Goal: Task Accomplishment & Management: Use online tool/utility

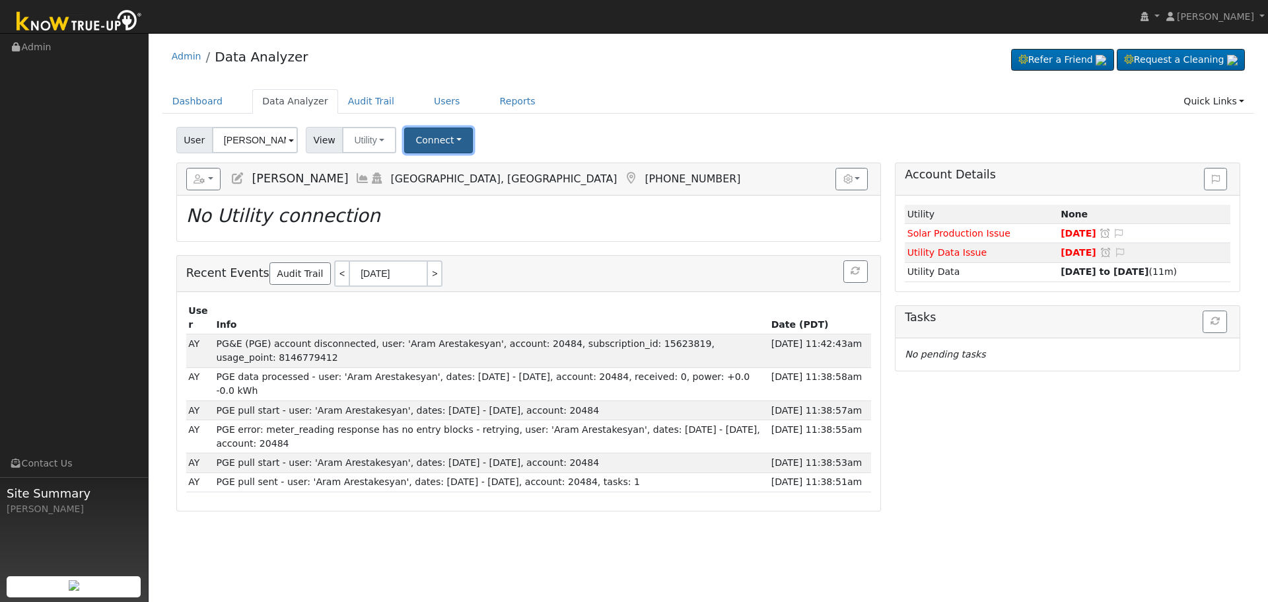
click at [404, 143] on button "Connect" at bounding box center [438, 140] width 69 height 26
click at [421, 170] on link "Select a Provider" at bounding box center [457, 169] width 103 height 18
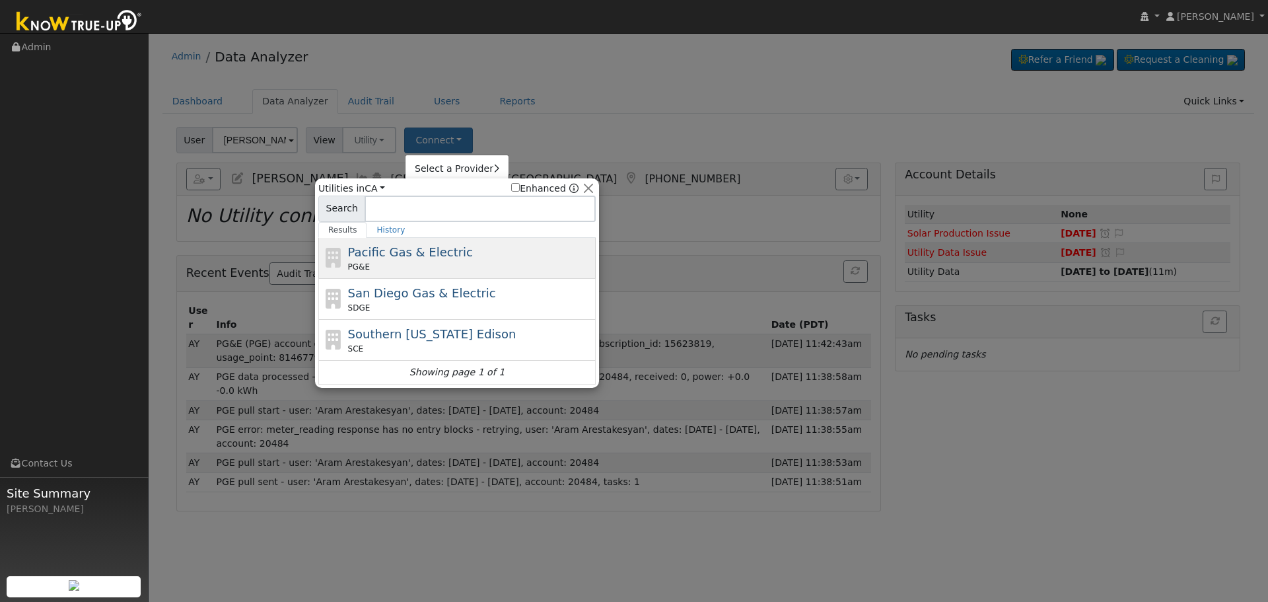
click at [460, 244] on div "Pacific Gas & Electric PG&E" at bounding box center [470, 258] width 245 height 30
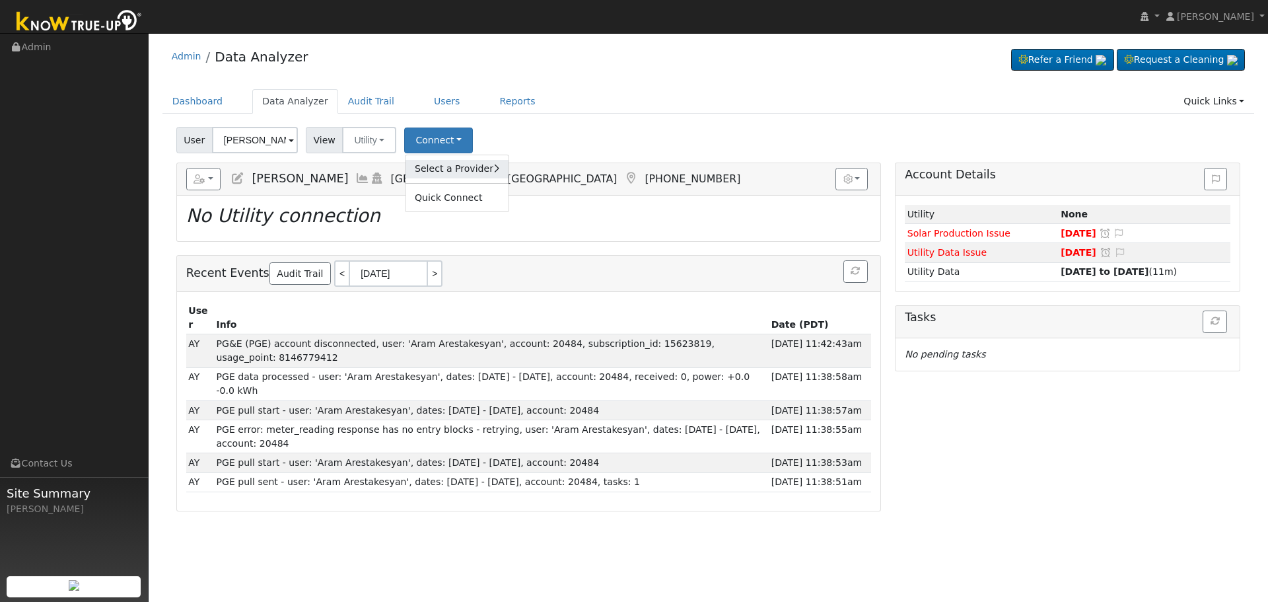
click at [443, 174] on link "Select a Provider" at bounding box center [457, 169] width 103 height 18
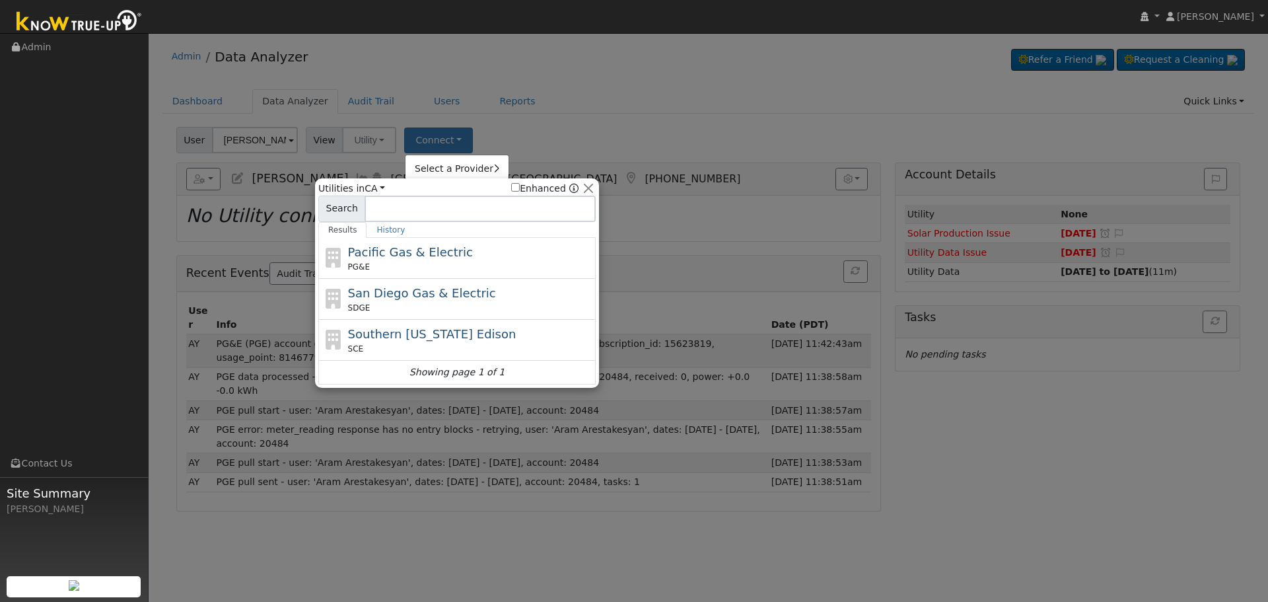
click at [521, 129] on div at bounding box center [634, 301] width 1268 height 602
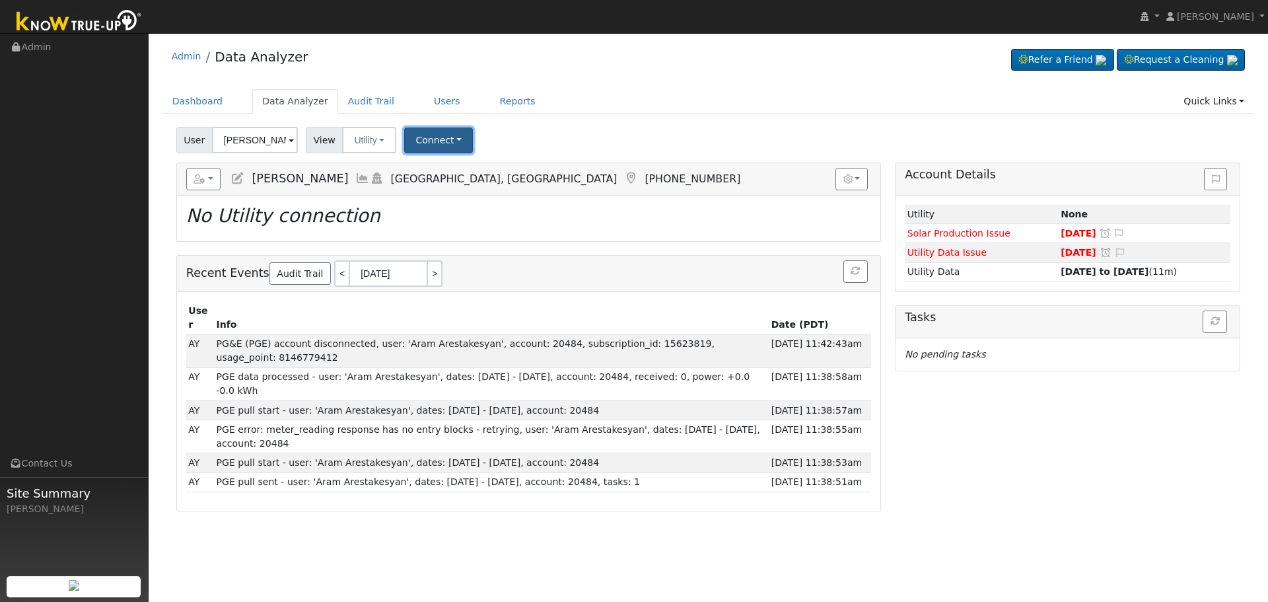
click at [454, 136] on button "Connect" at bounding box center [438, 140] width 69 height 26
click at [458, 174] on link "Select a Provider" at bounding box center [457, 169] width 103 height 18
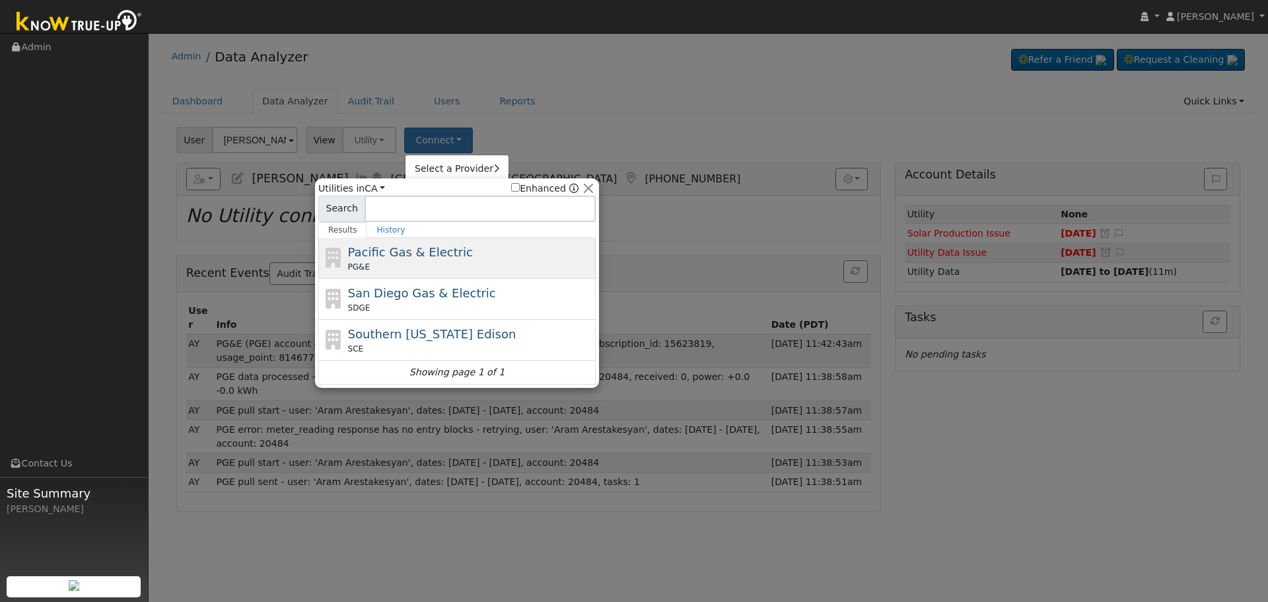
click at [385, 260] on div "Pacific Gas & Electric PG&E" at bounding box center [470, 258] width 245 height 30
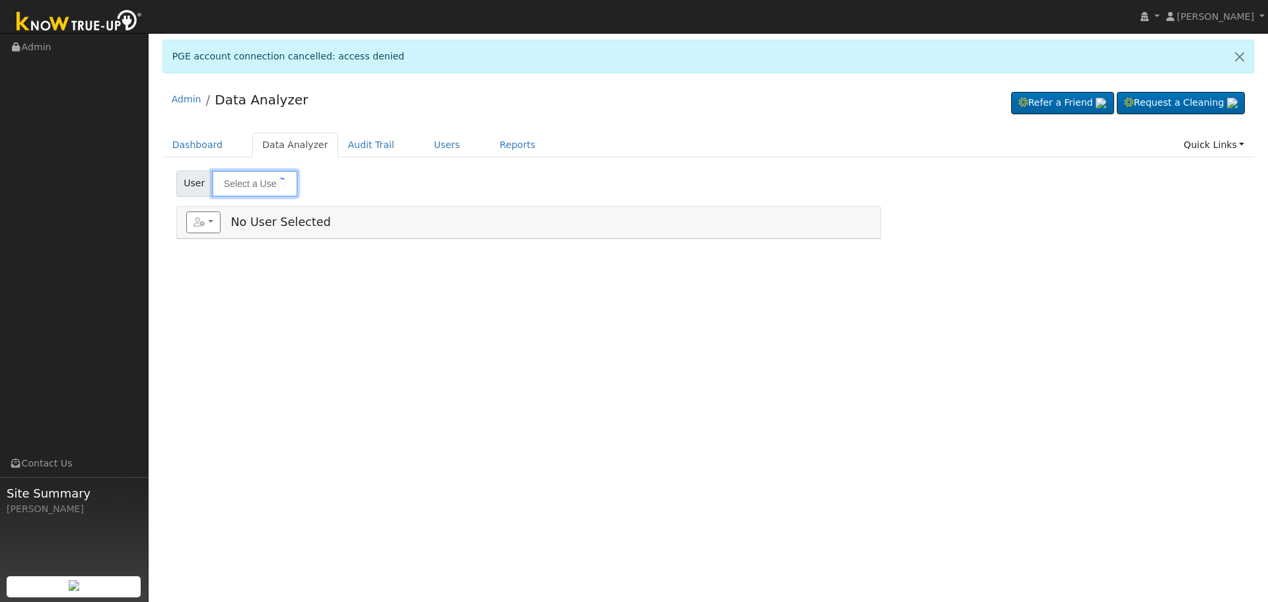
type input "[PERSON_NAME]"
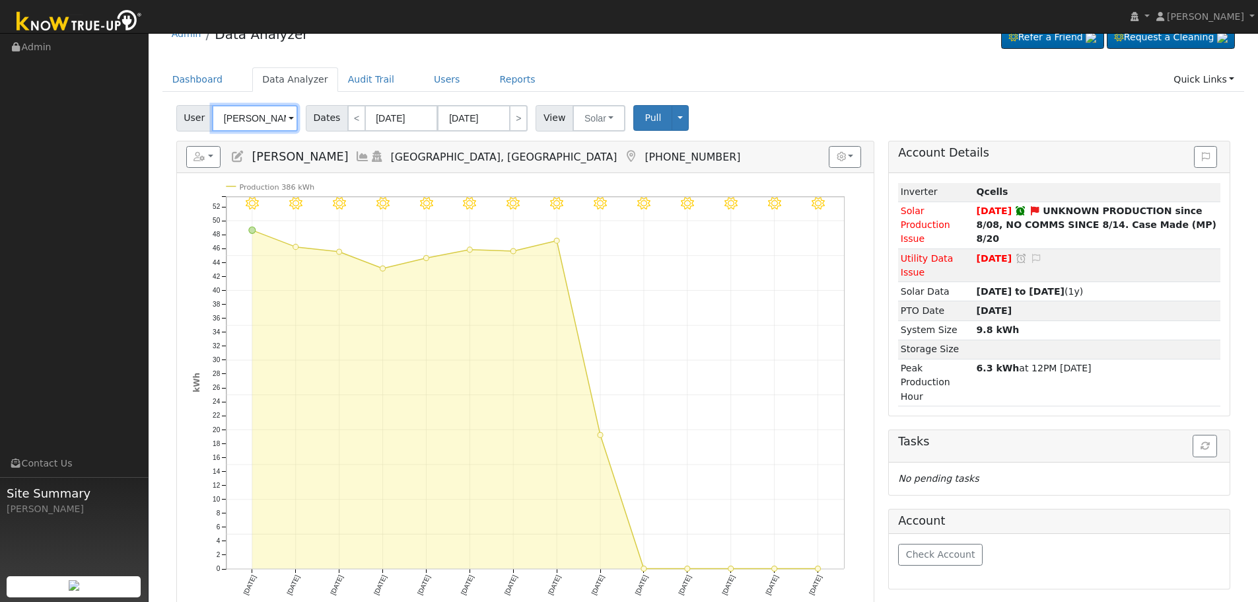
scroll to position [66, 0]
click at [577, 118] on button "Solar" at bounding box center [599, 117] width 53 height 26
click at [593, 147] on link "Utility" at bounding box center [617, 146] width 92 height 18
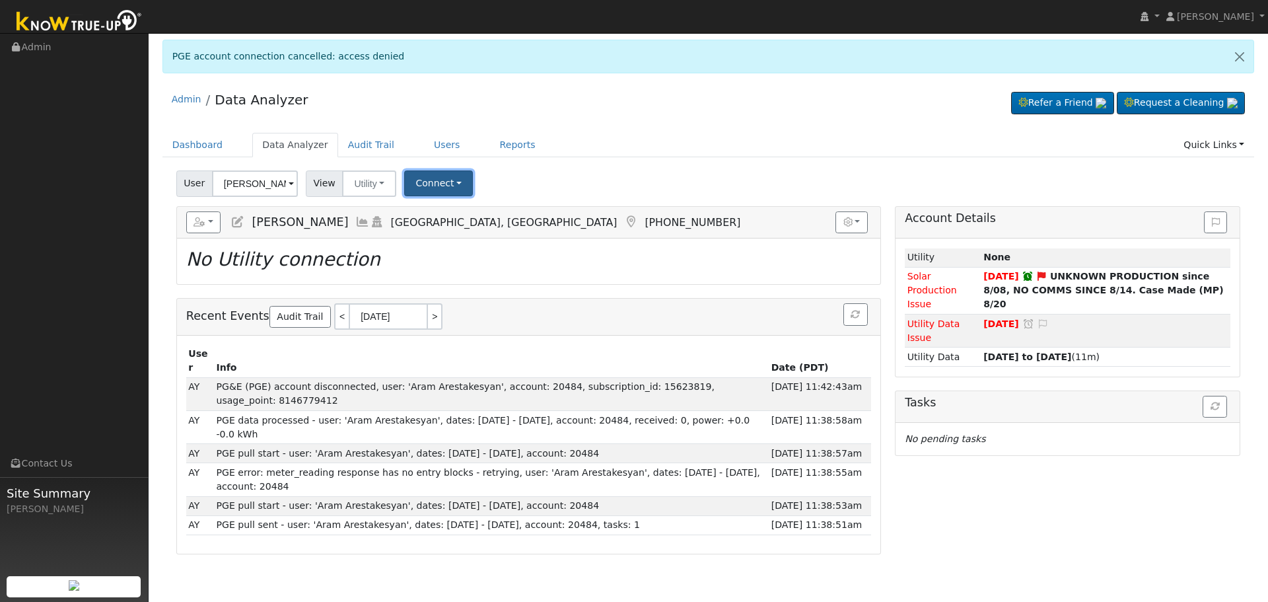
click at [437, 186] on button "Connect" at bounding box center [438, 183] width 69 height 26
click at [461, 212] on link "Select a Provider" at bounding box center [457, 212] width 103 height 18
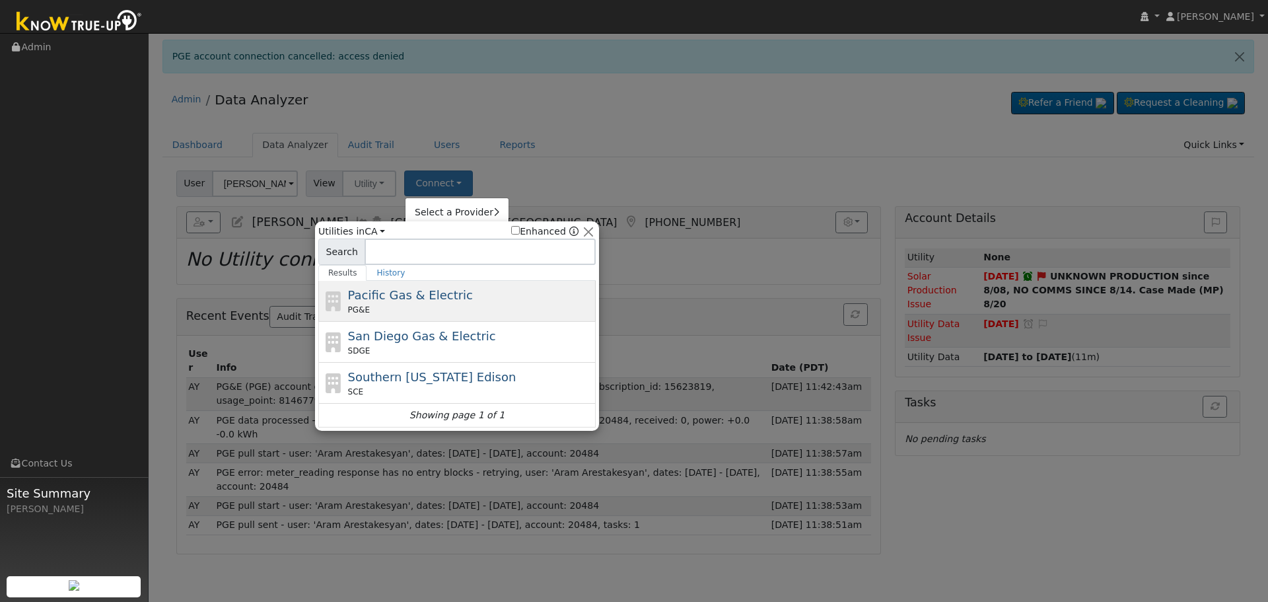
click at [410, 307] on div "PG&E" at bounding box center [470, 310] width 245 height 12
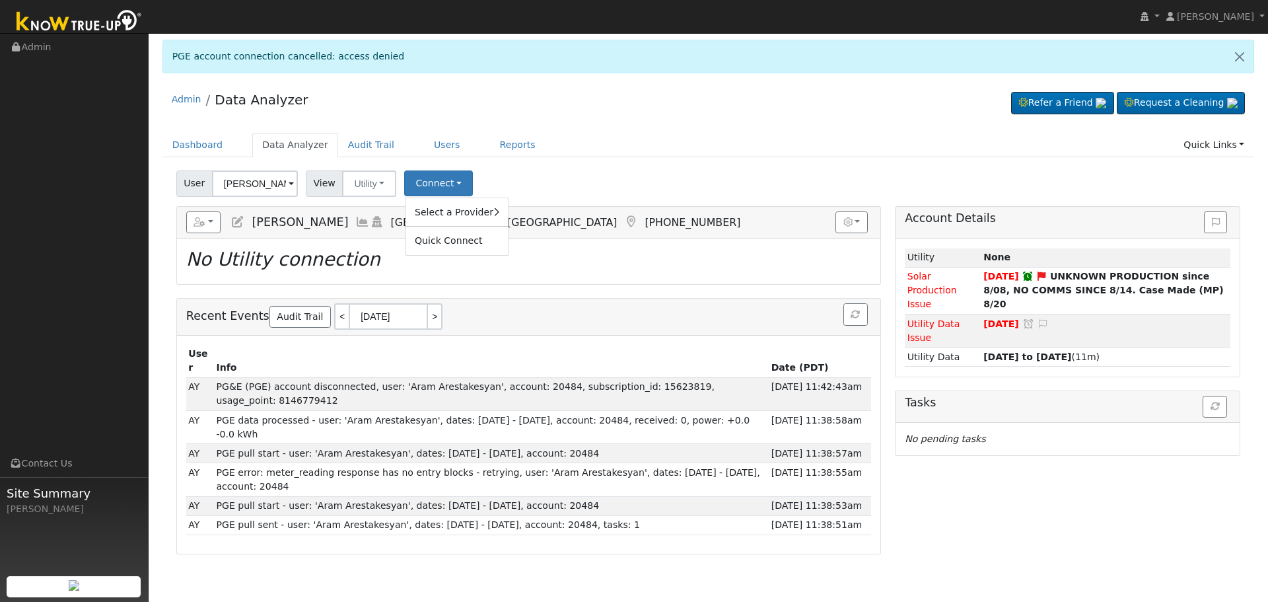
click at [617, 192] on div "User Aram Arestakesyan Account Default Account Default Account 2805 East Palisa…" at bounding box center [708, 181] width 1069 height 31
click at [375, 194] on button "Utility" at bounding box center [369, 183] width 54 height 26
click at [386, 231] on link "Solar" at bounding box center [387, 231] width 92 height 18
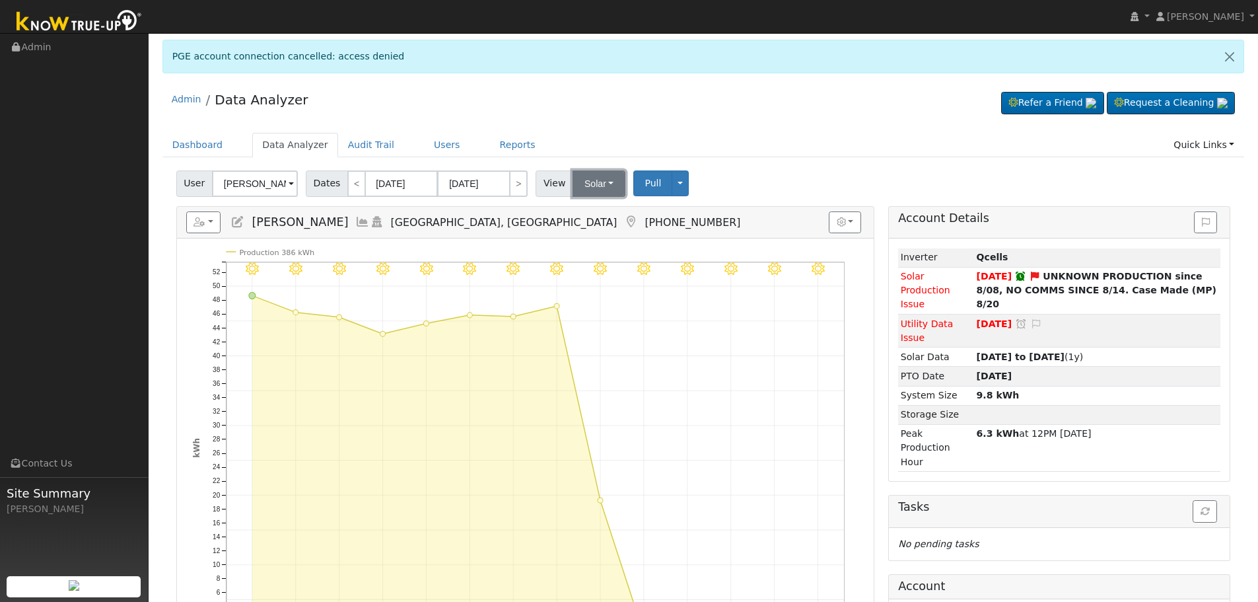
click at [602, 172] on button "Solar" at bounding box center [599, 183] width 53 height 26
click at [605, 204] on link "Utility" at bounding box center [617, 212] width 92 height 18
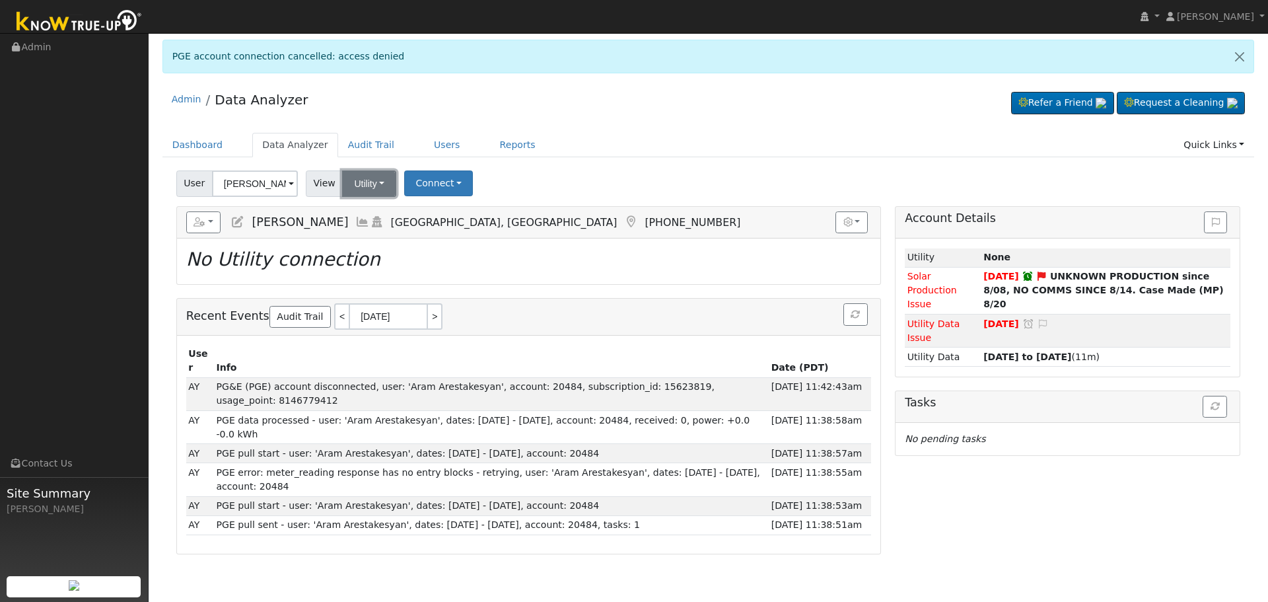
click at [357, 181] on button "Utility" at bounding box center [369, 183] width 54 height 26
click at [391, 234] on link "Solar" at bounding box center [387, 231] width 92 height 18
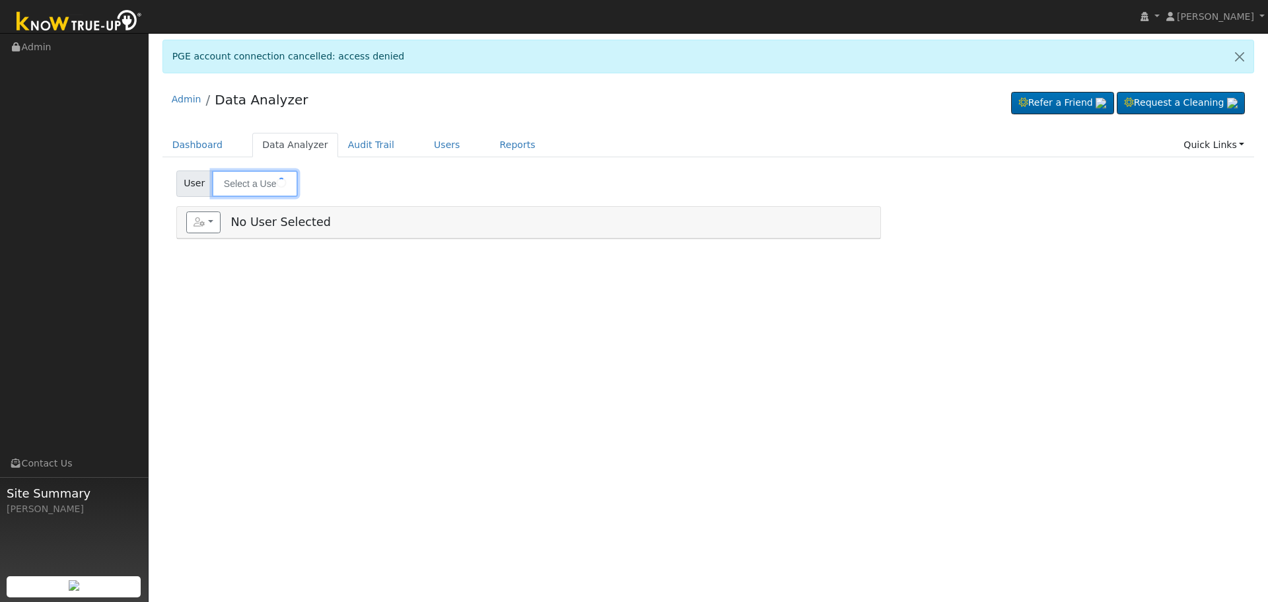
type input "[PERSON_NAME]"
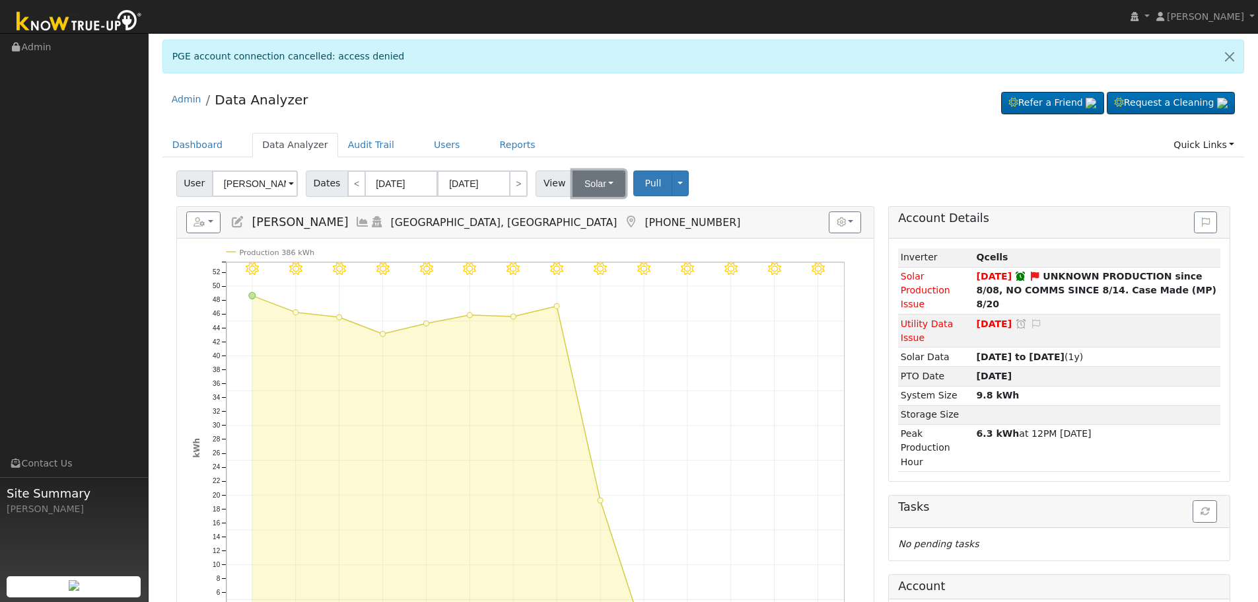
click at [601, 184] on button "Solar" at bounding box center [599, 183] width 53 height 26
click at [620, 217] on link "Utility" at bounding box center [617, 212] width 92 height 18
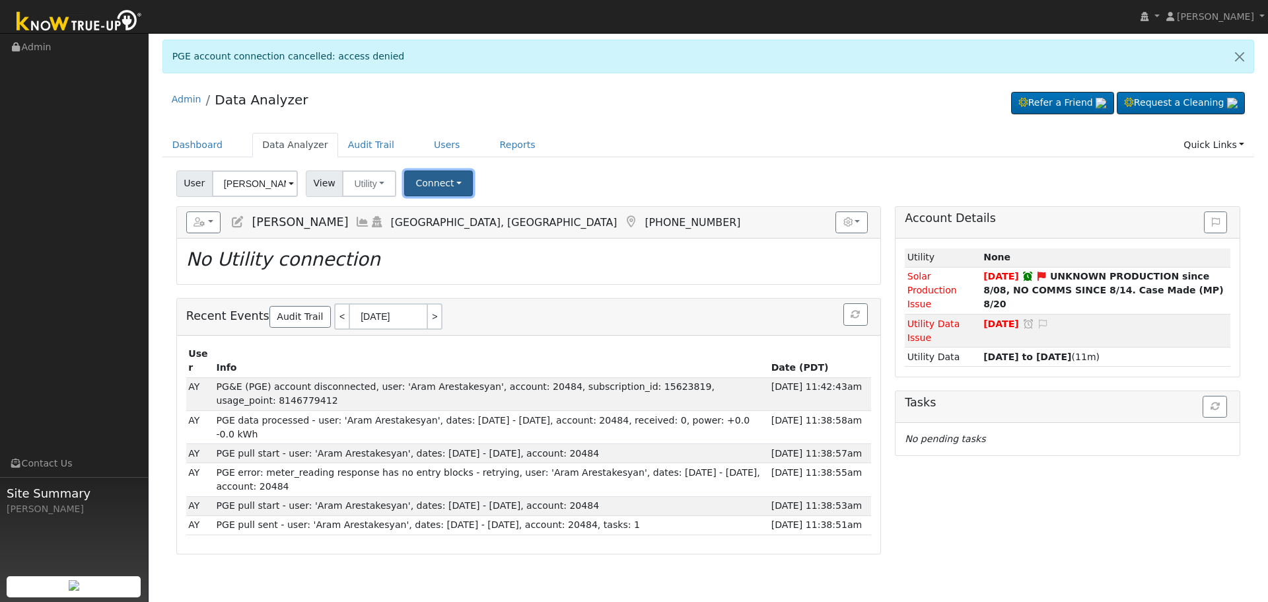
click at [447, 185] on button "Connect" at bounding box center [438, 183] width 69 height 26
click at [478, 212] on link "Select a Provider" at bounding box center [457, 212] width 103 height 18
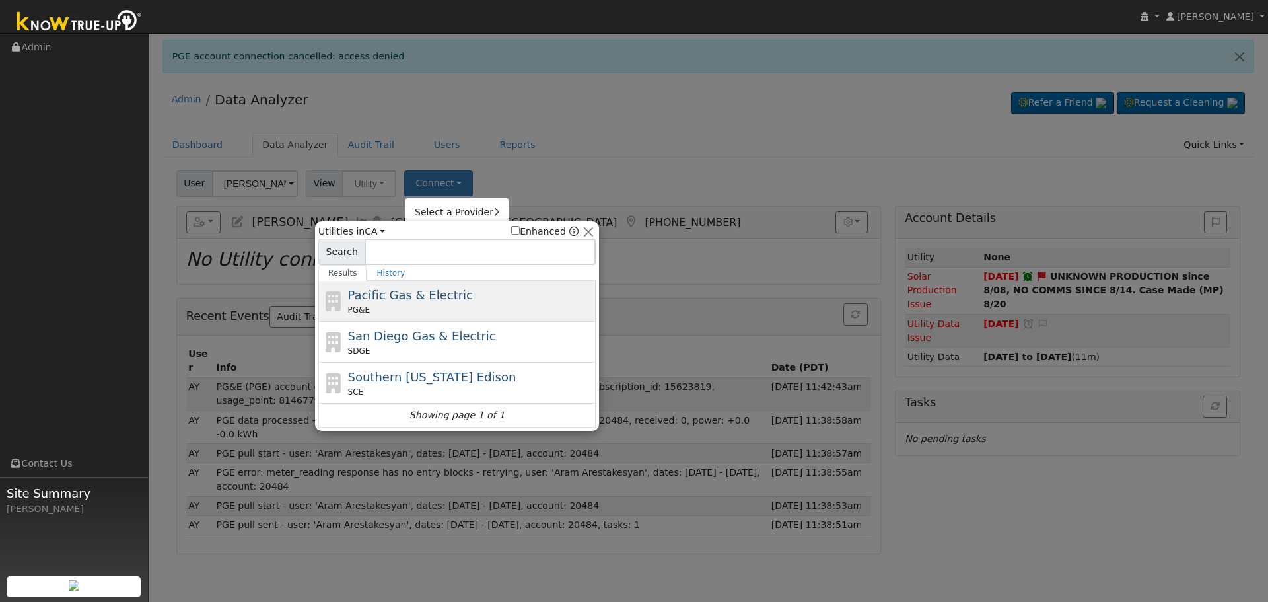
click at [452, 303] on div "Pacific Gas & Electric PG&E" at bounding box center [470, 301] width 245 height 30
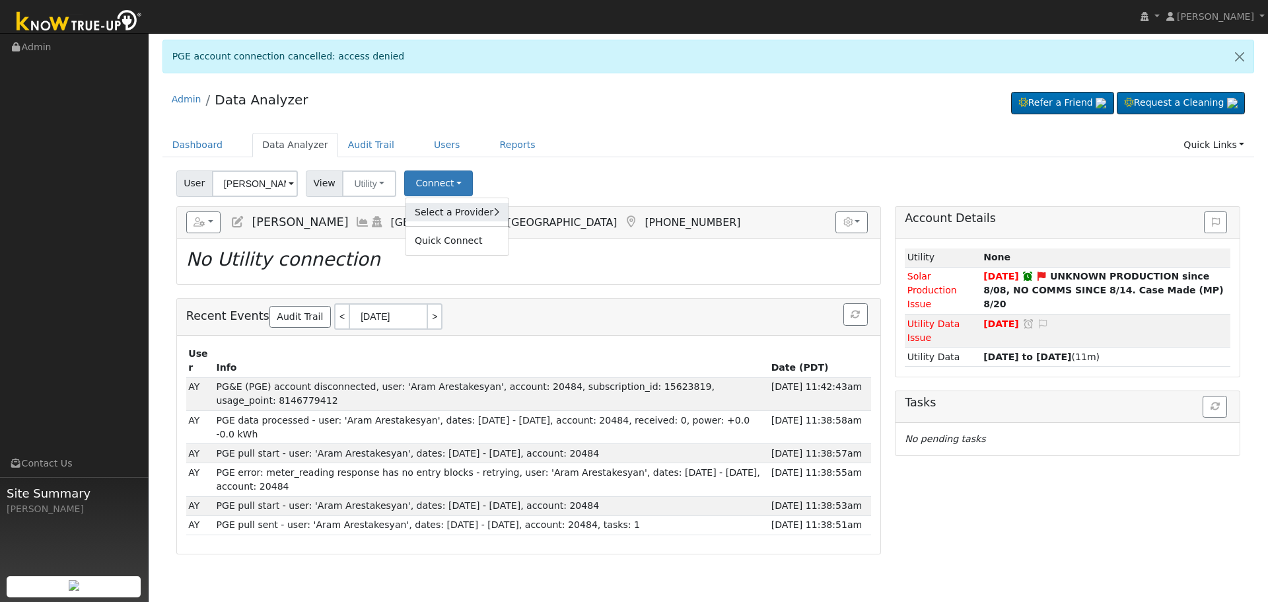
click at [442, 210] on link "Select a Provider" at bounding box center [457, 212] width 103 height 18
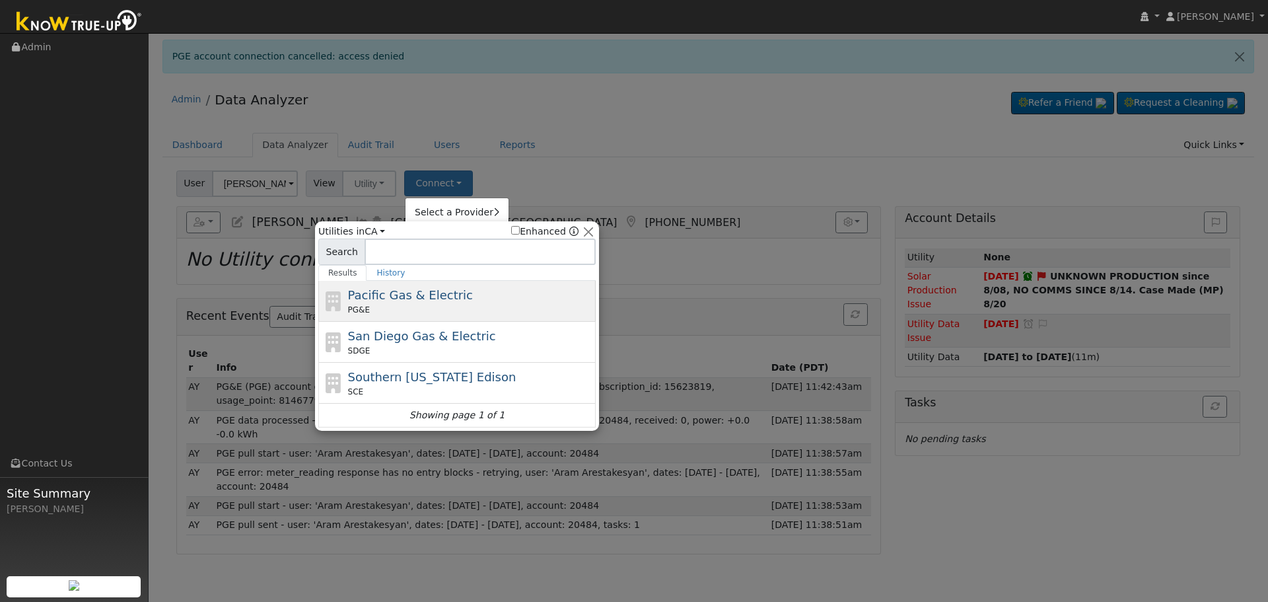
click at [415, 314] on div "PG&E" at bounding box center [470, 310] width 245 height 12
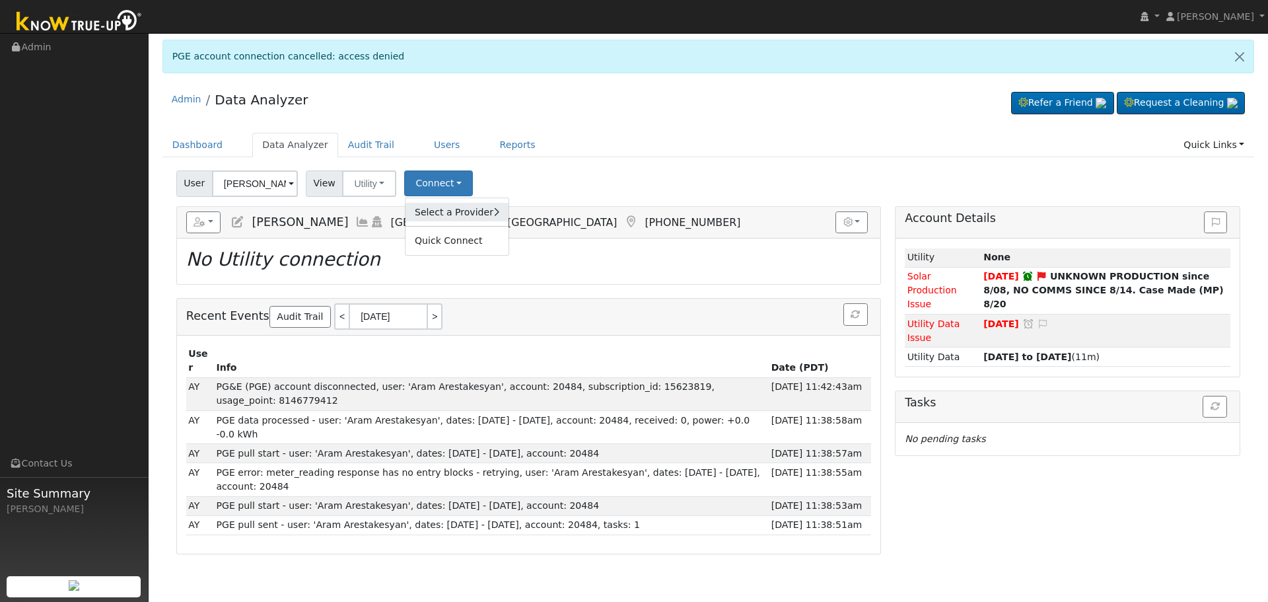
click at [449, 215] on link "Select a Provider" at bounding box center [457, 212] width 103 height 18
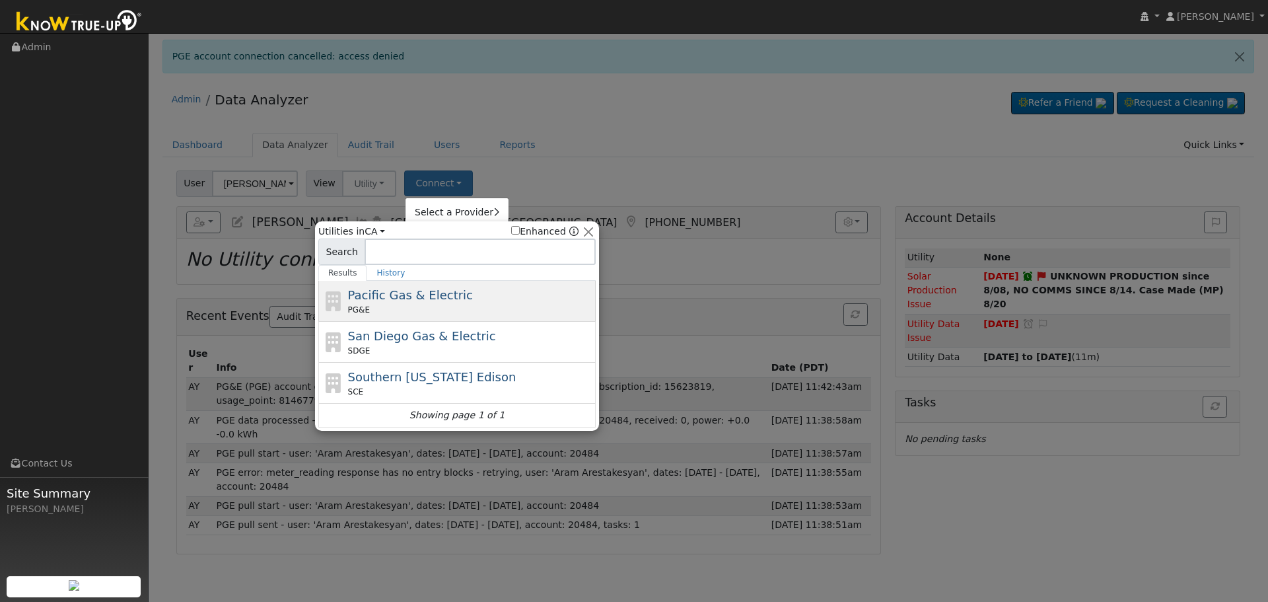
click at [467, 299] on div "Pacific Gas & Electric PG&E" at bounding box center [470, 301] width 245 height 30
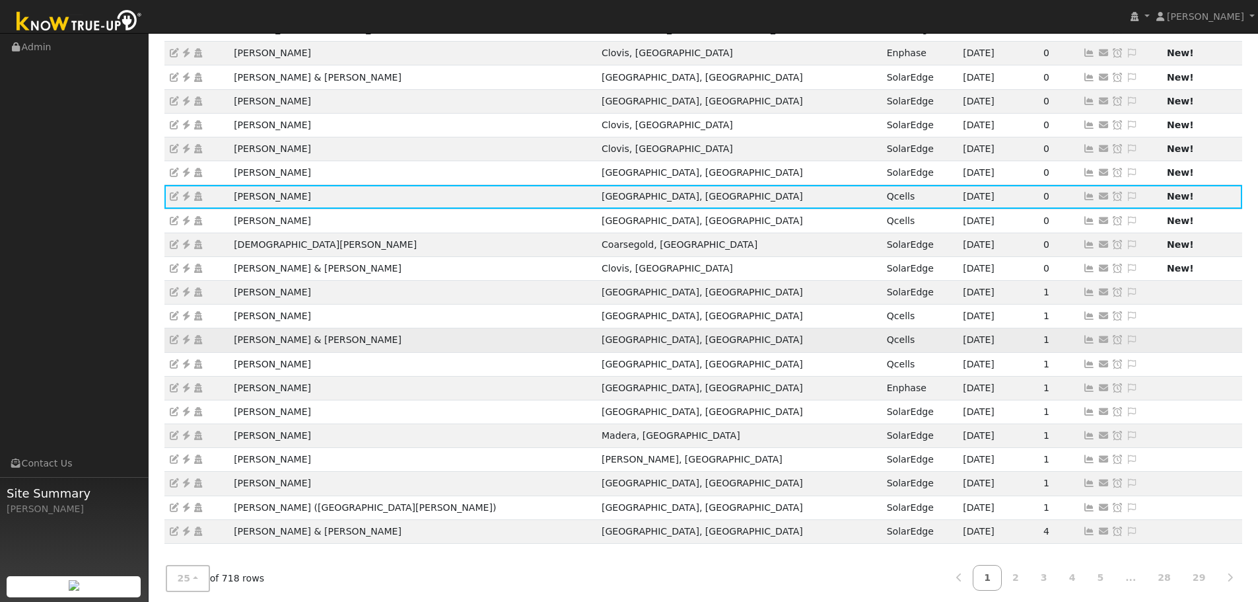
scroll to position [252, 0]
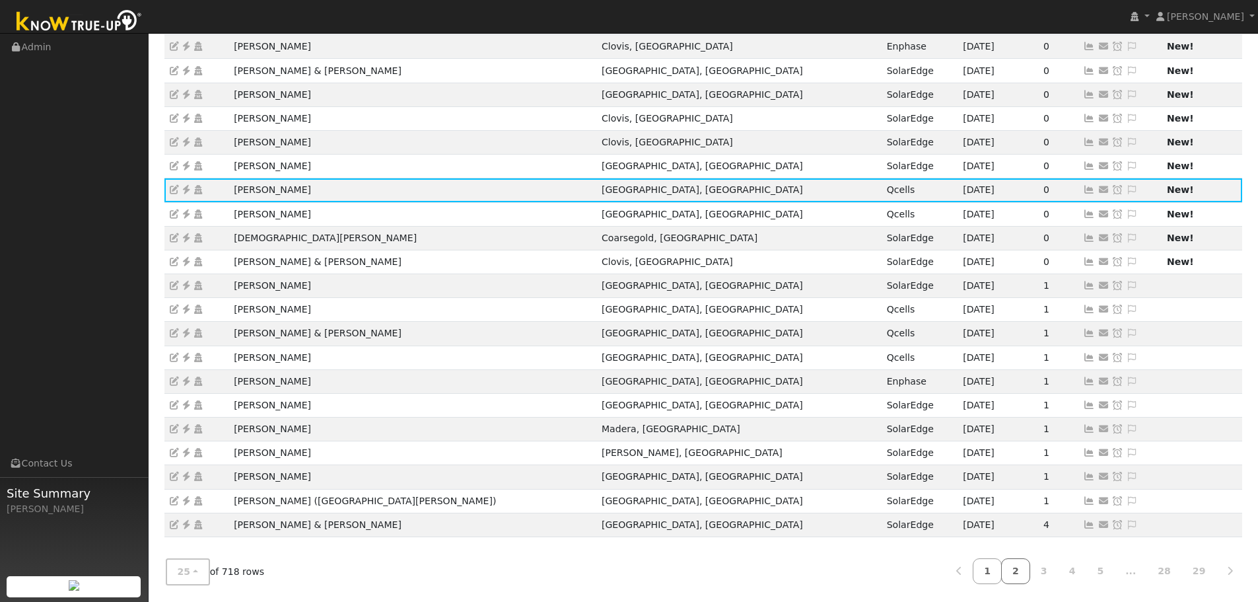
click at [1030, 563] on link "2" at bounding box center [1015, 571] width 29 height 26
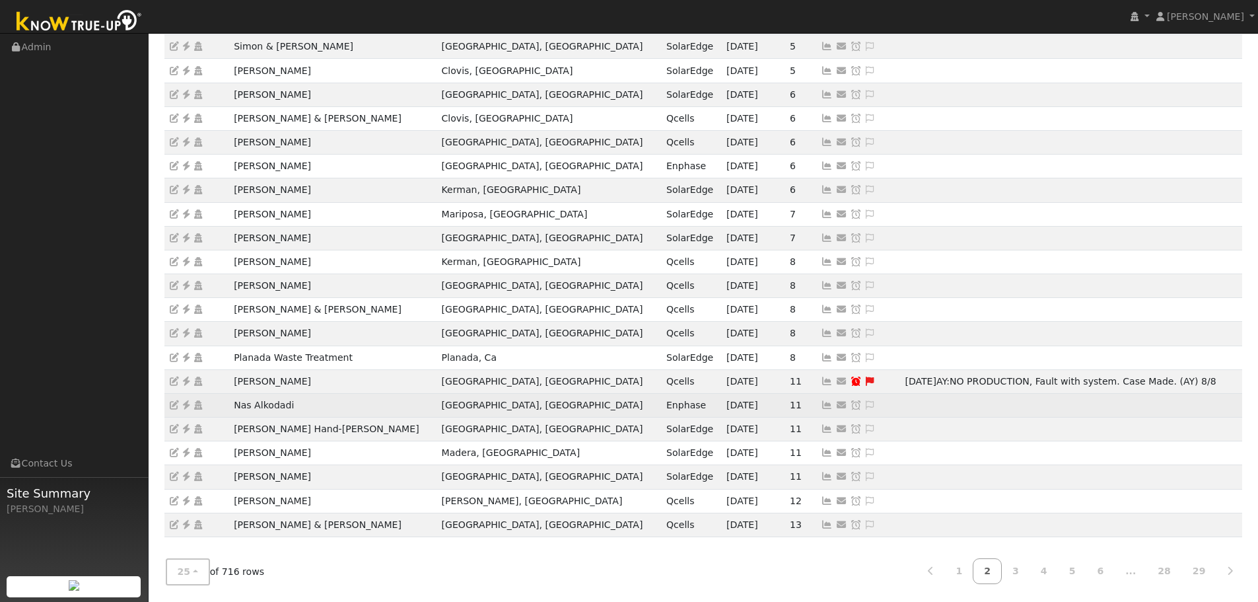
click at [185, 408] on icon at bounding box center [186, 404] width 12 height 9
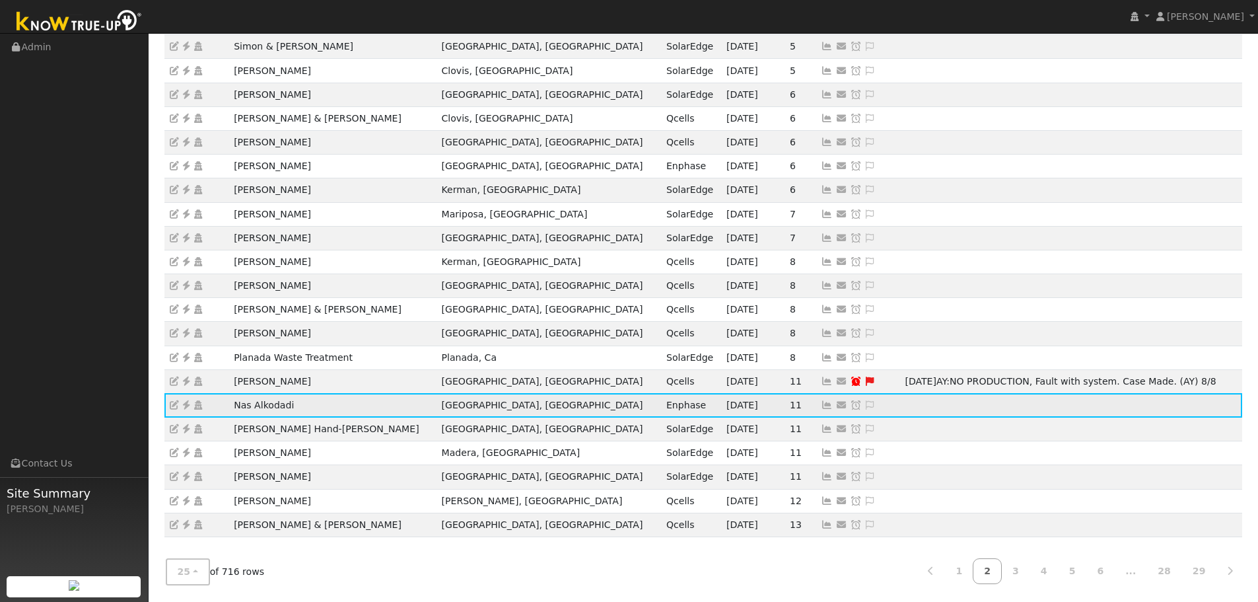
scroll to position [186, 0]
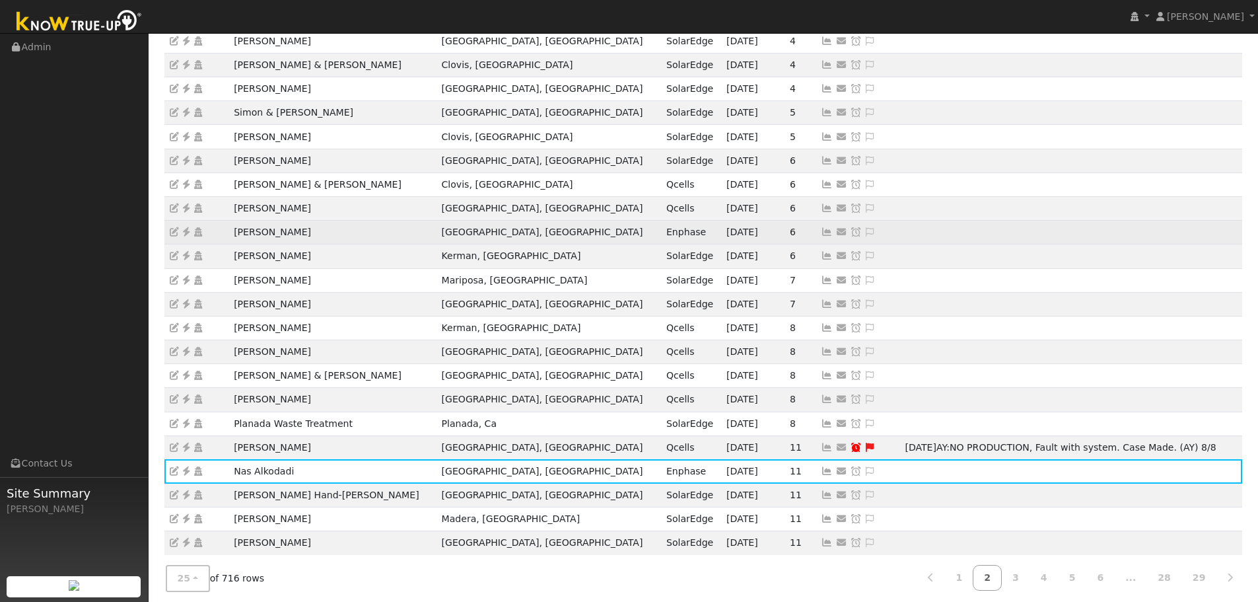
click at [185, 231] on icon at bounding box center [186, 231] width 12 height 9
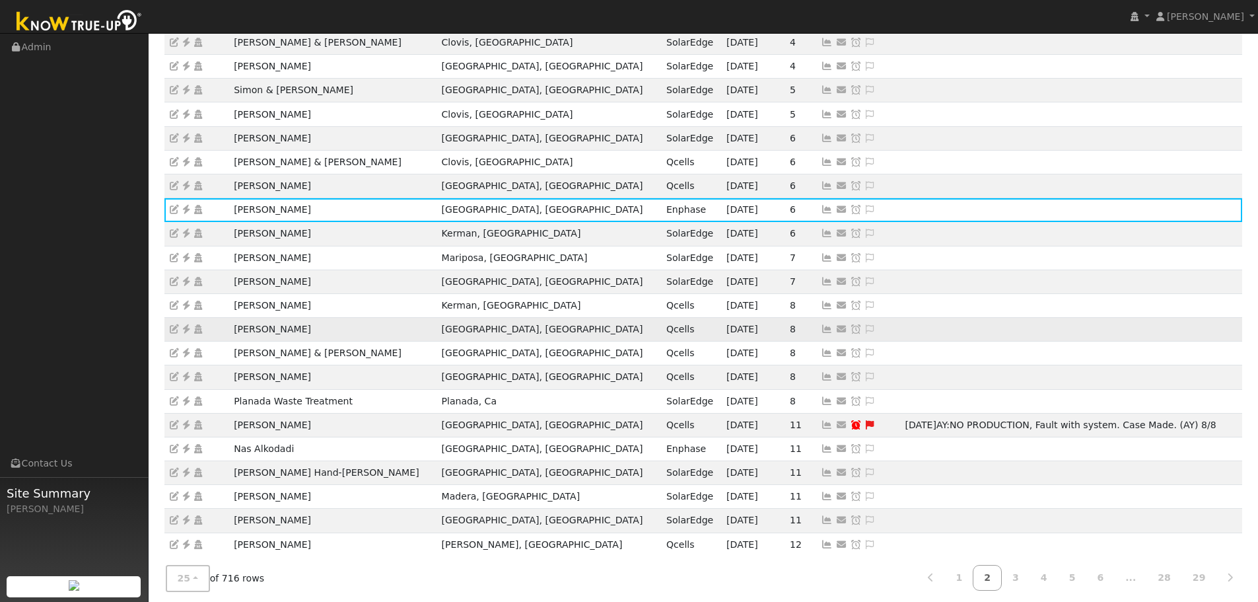
scroll to position [252, 0]
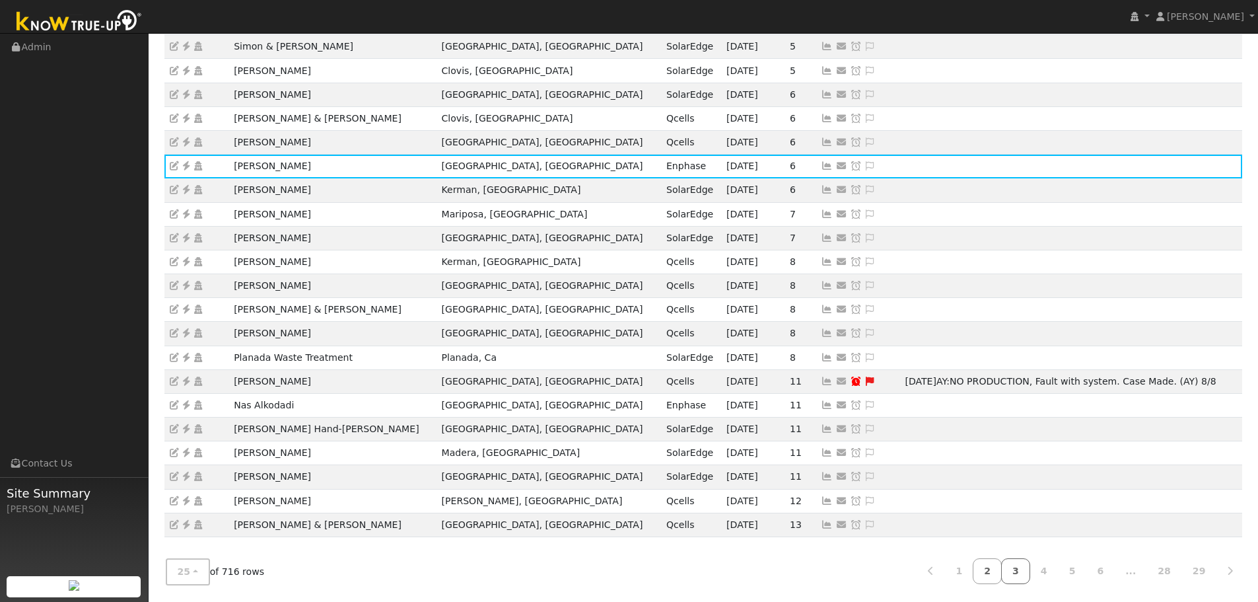
click at [1027, 569] on link "3" at bounding box center [1015, 571] width 29 height 26
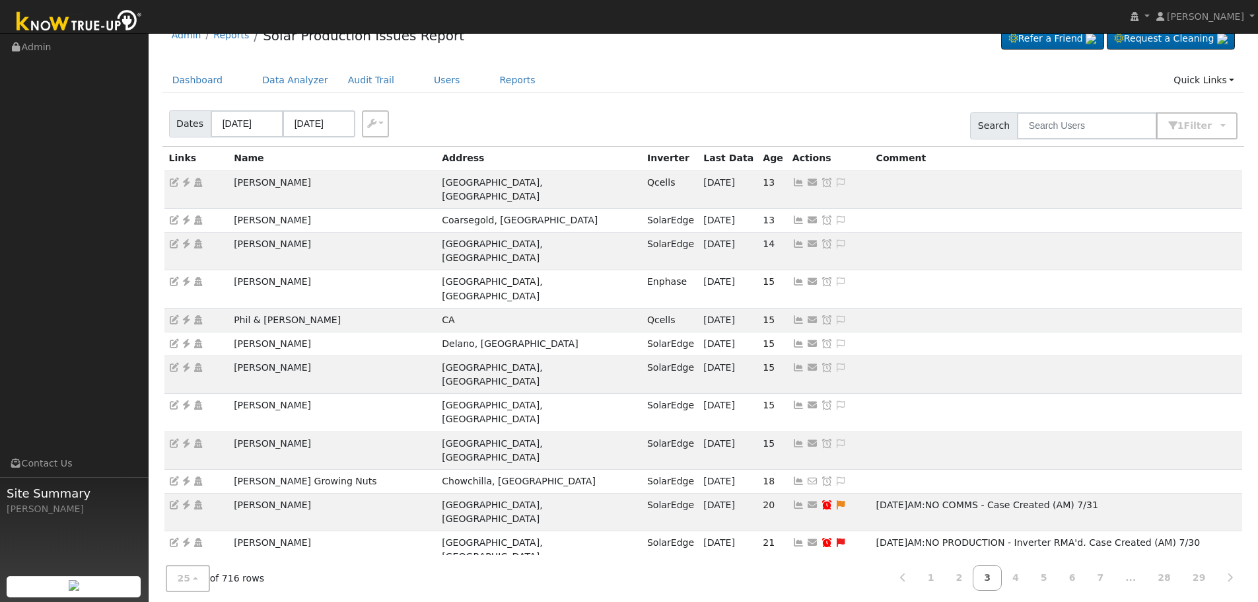
scroll to position [0, 0]
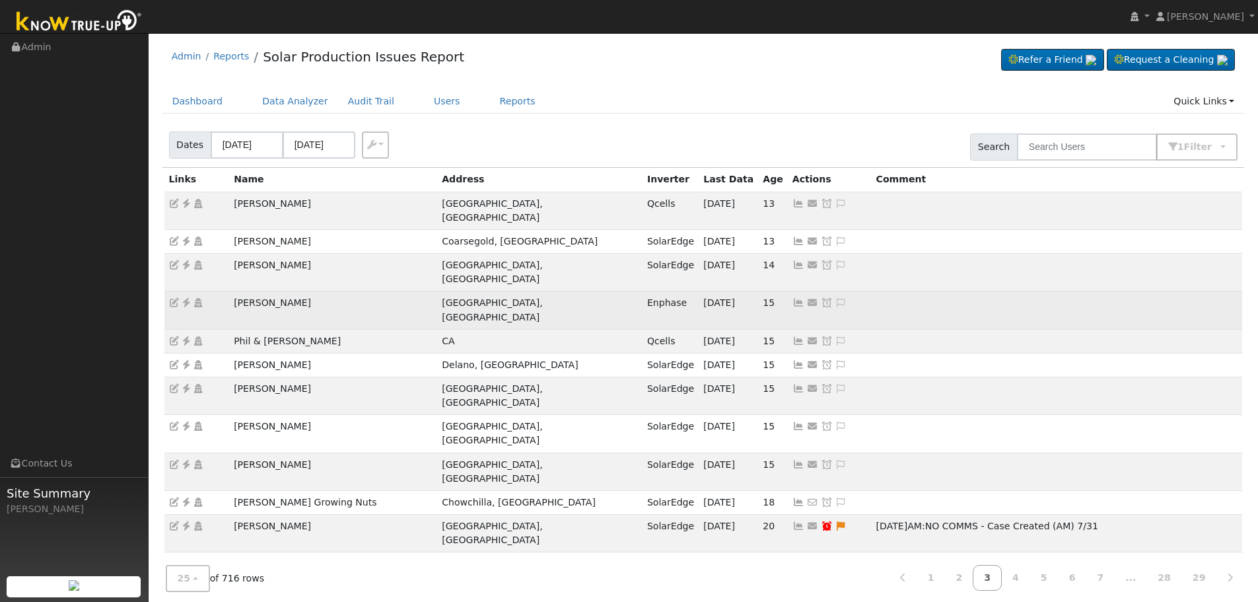
click at [183, 298] on icon at bounding box center [186, 302] width 12 height 9
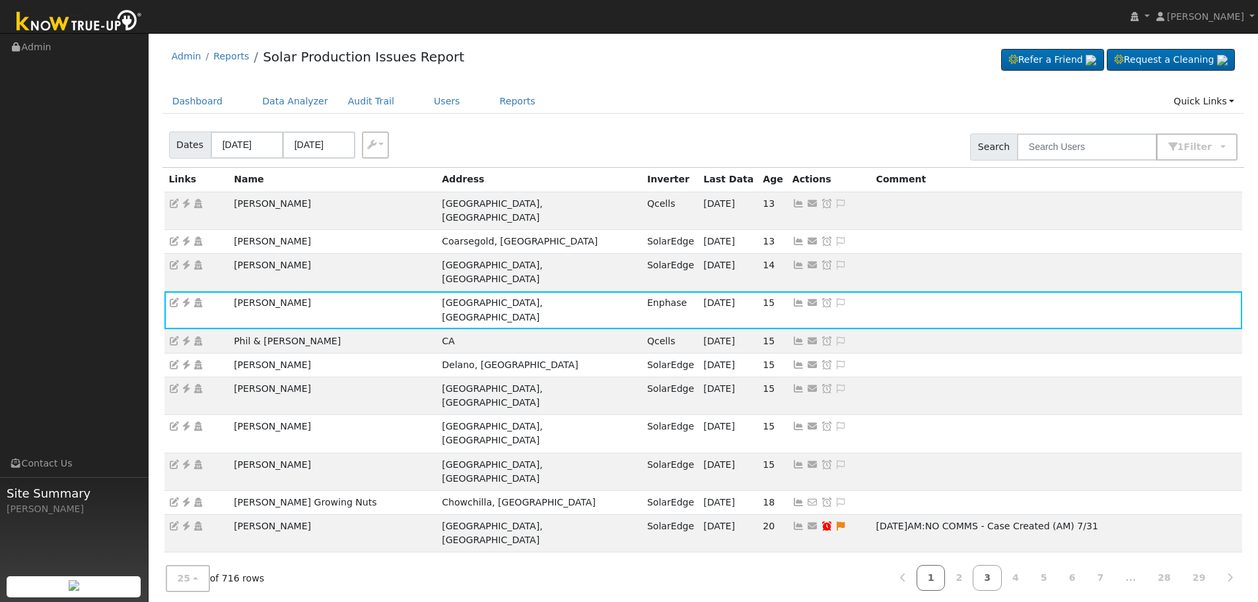
click at [946, 585] on link "1" at bounding box center [931, 578] width 29 height 26
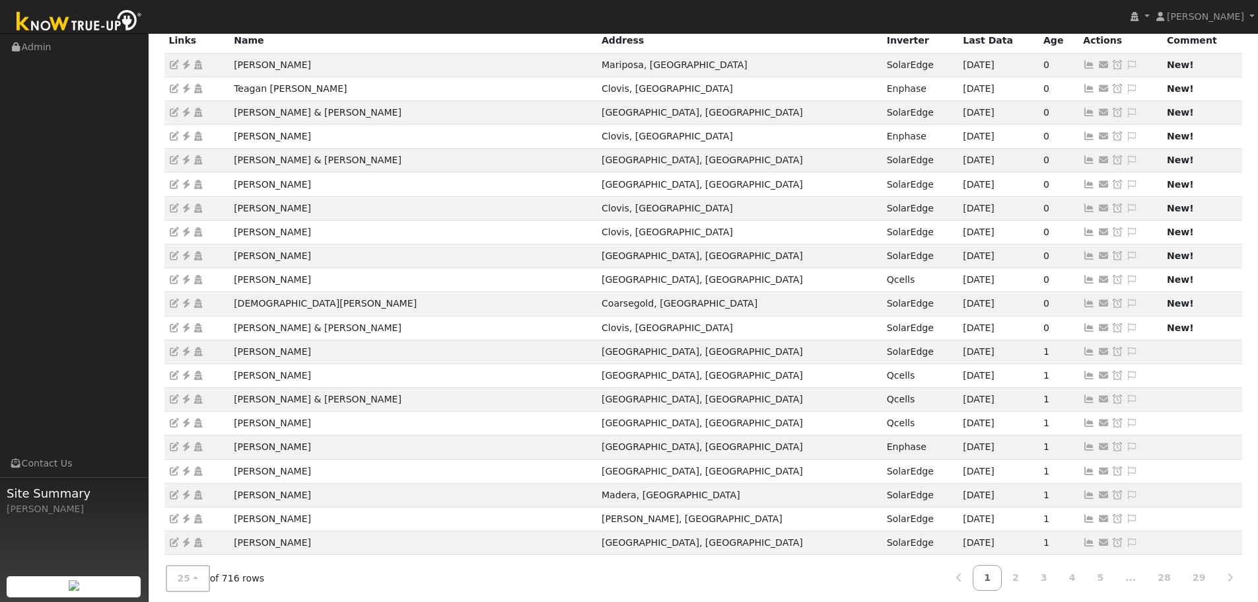
scroll to position [66, 0]
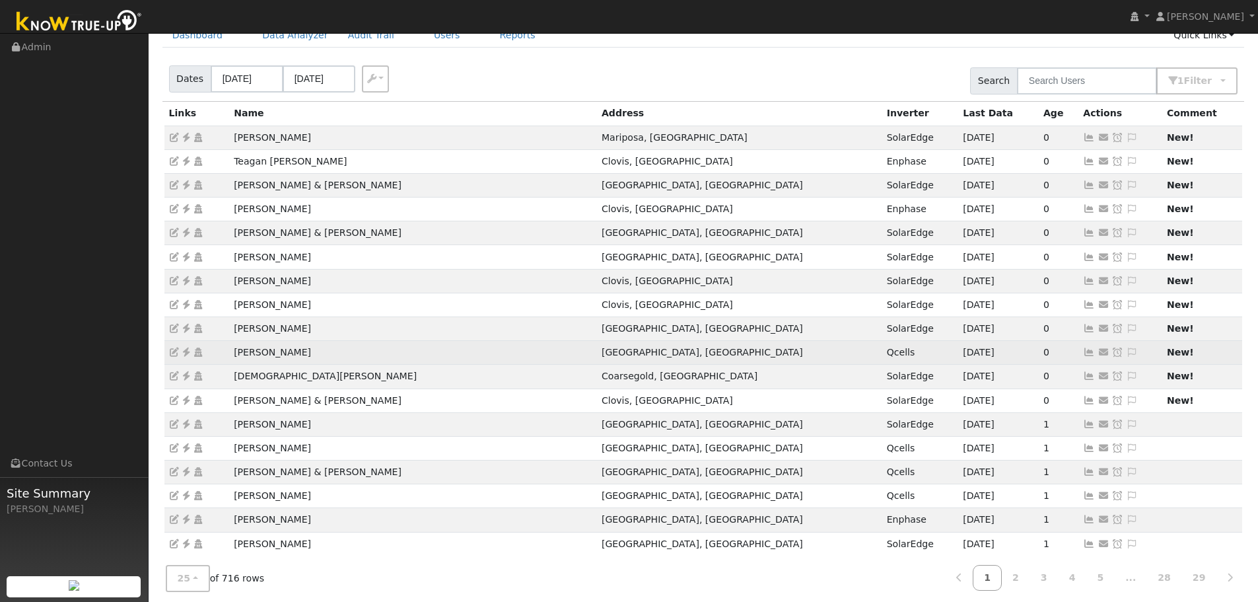
click at [1083, 351] on icon at bounding box center [1089, 351] width 12 height 9
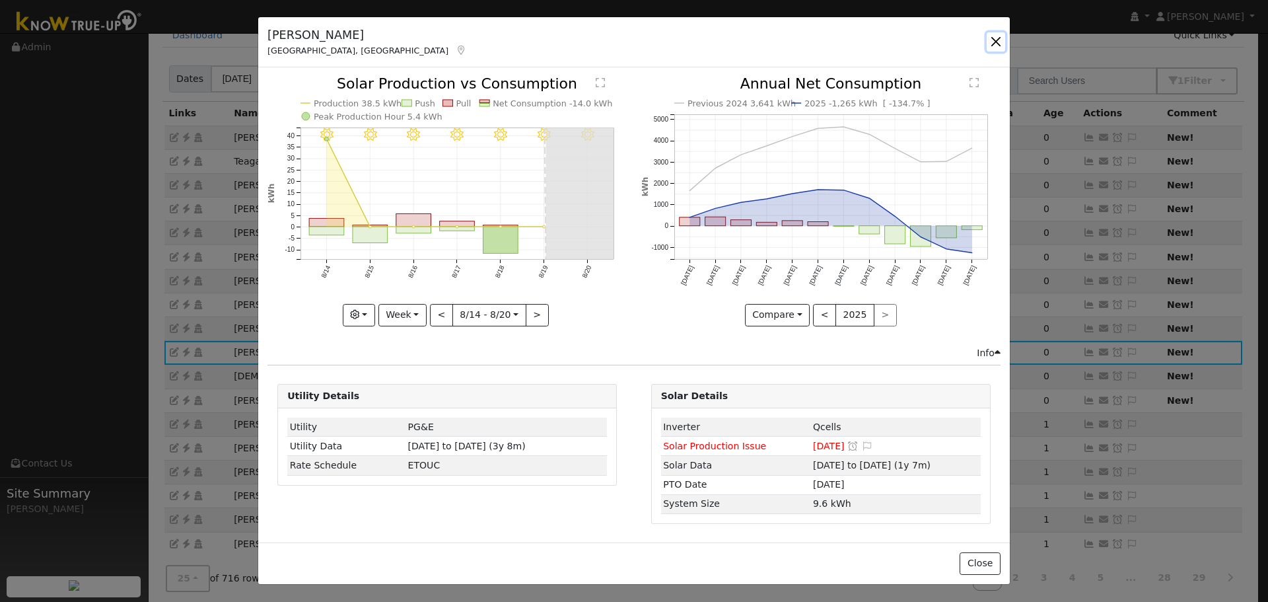
click at [995, 38] on button "button" at bounding box center [996, 41] width 18 height 18
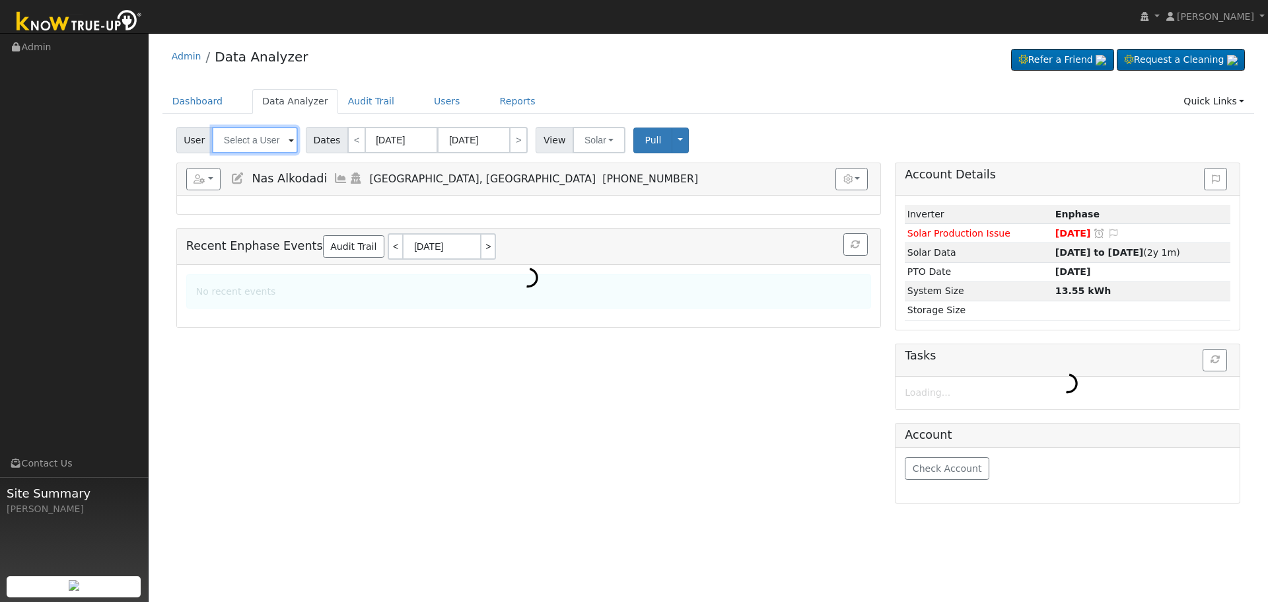
type input "Nas Alkodadi"
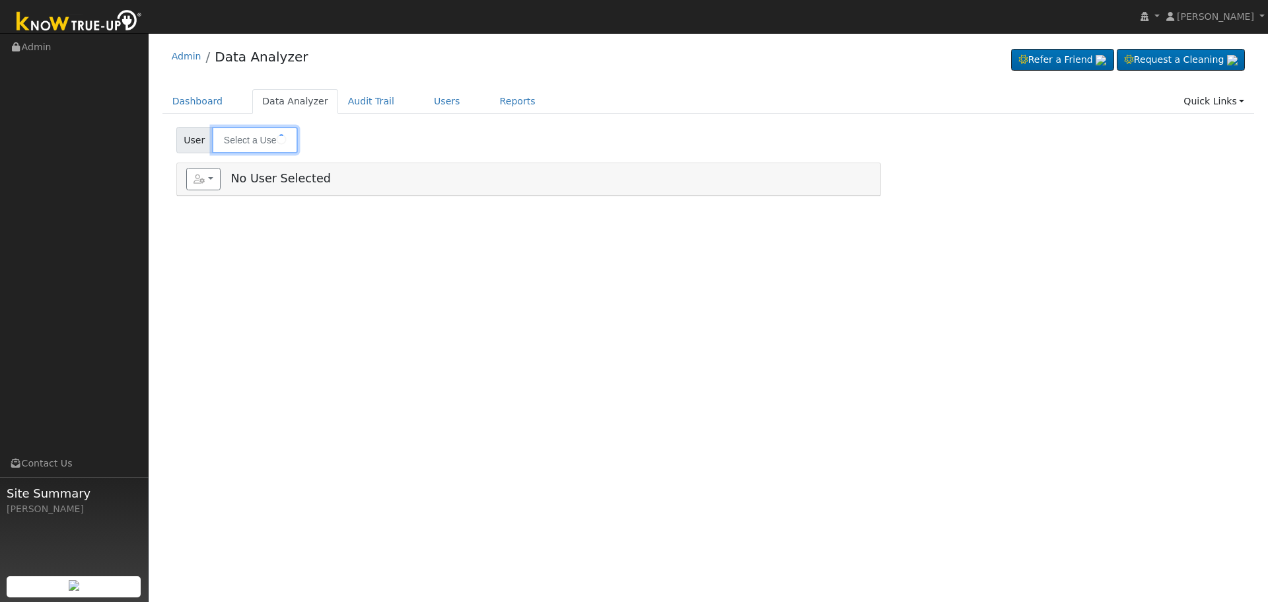
type input "[PERSON_NAME]"
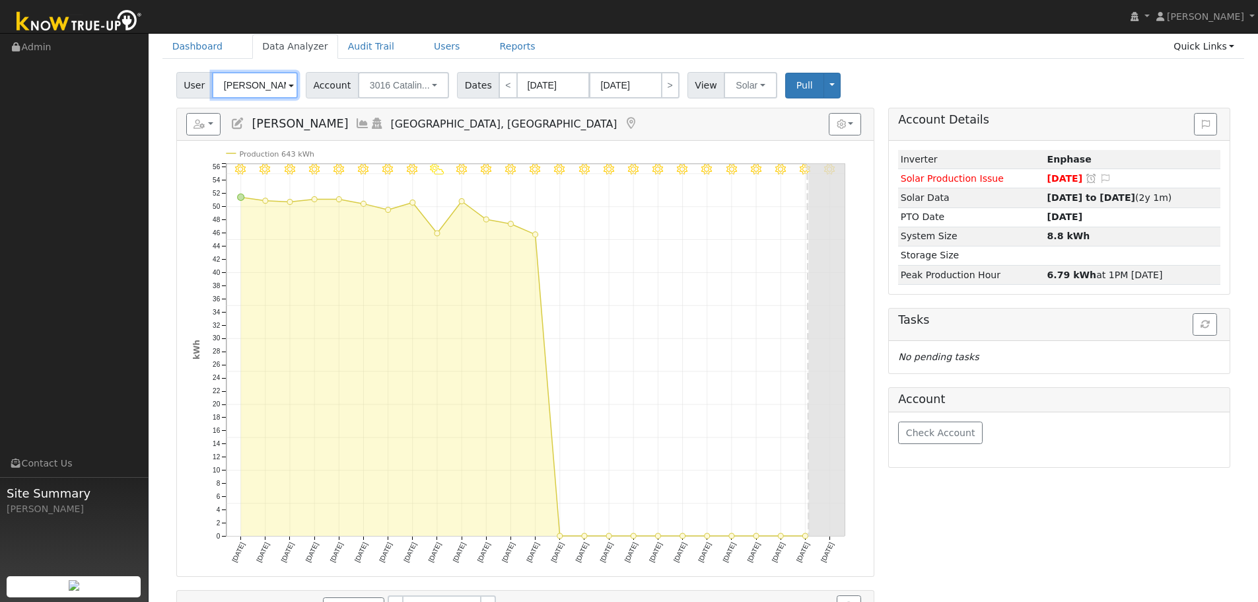
scroll to position [132, 0]
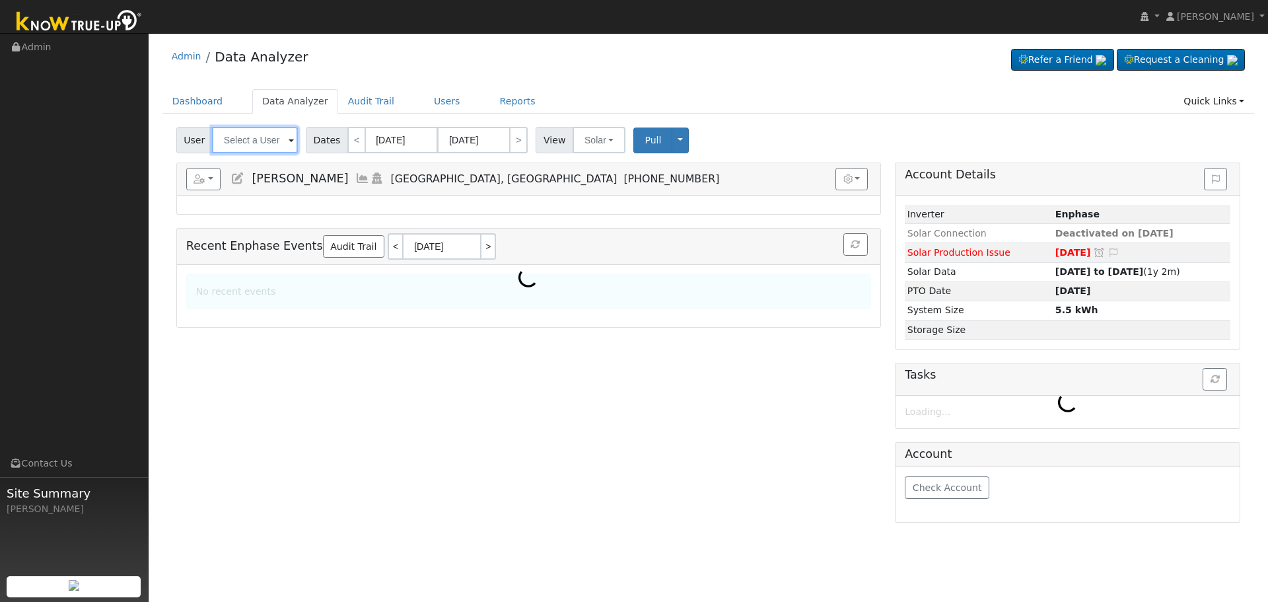
type input "[PERSON_NAME]"
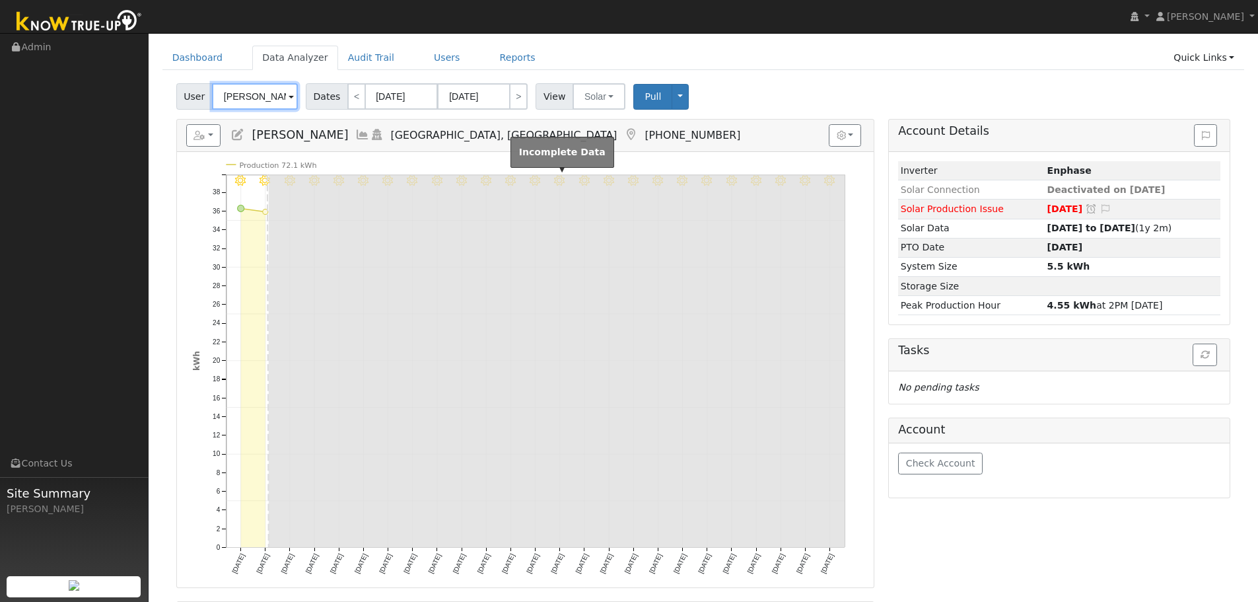
scroll to position [66, 0]
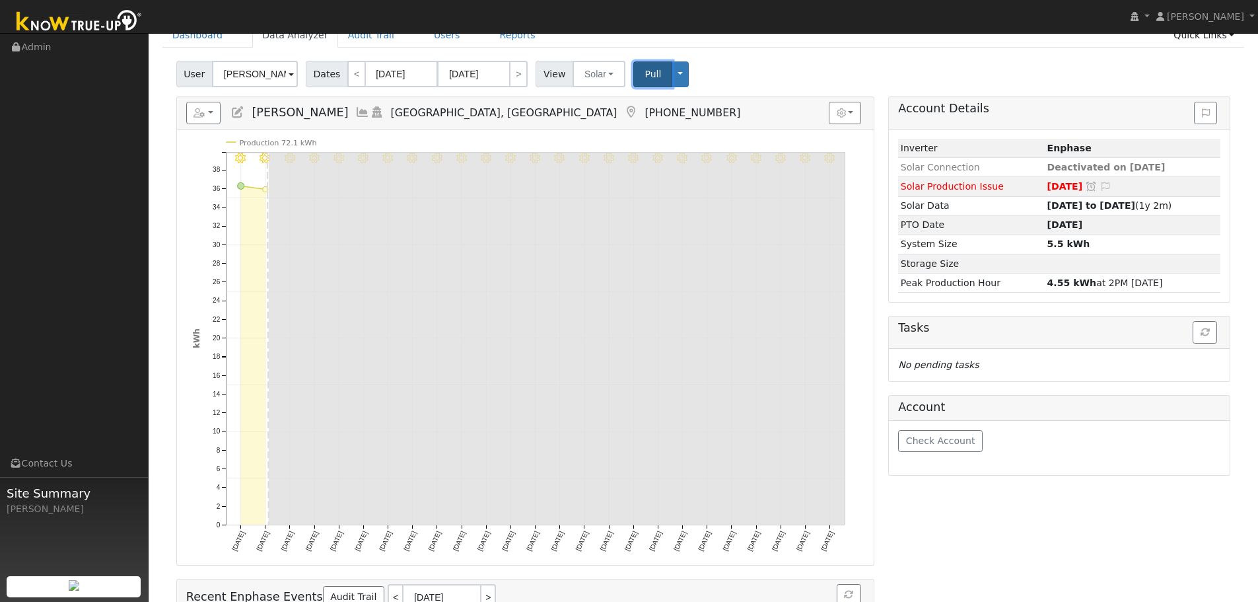
click at [645, 69] on span "Pull" at bounding box center [653, 74] width 17 height 11
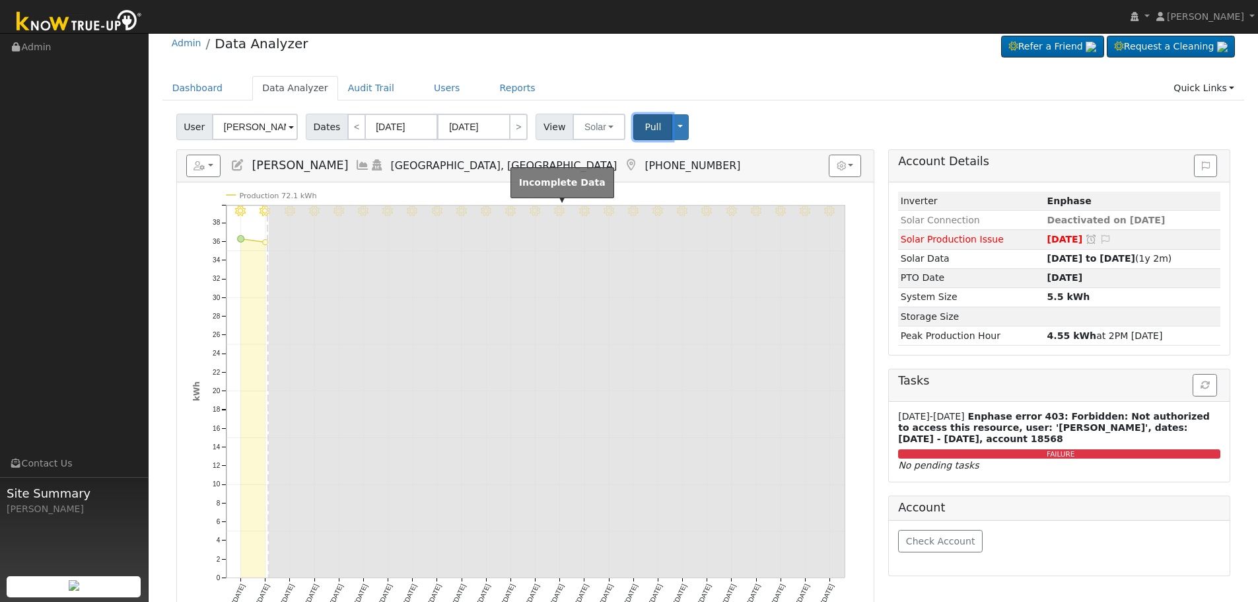
scroll to position [0, 0]
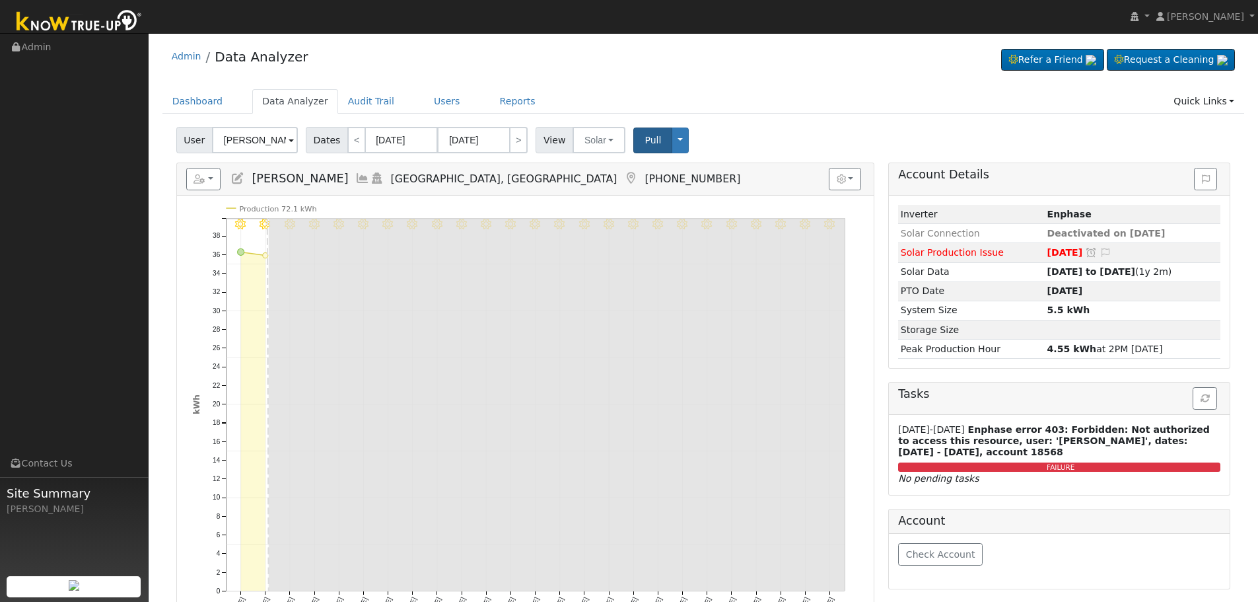
click at [384, 175] on icon at bounding box center [377, 178] width 15 height 12
